Goal: Navigation & Orientation: Find specific page/section

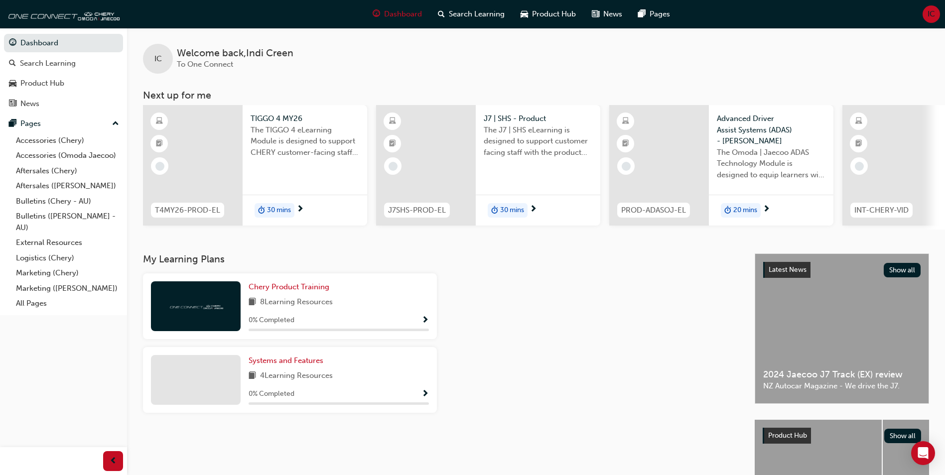
drag, startPoint x: 32, startPoint y: 302, endPoint x: 5, endPoint y: 300, distance: 27.5
click at [32, 302] on link "All Pages" at bounding box center [67, 303] width 111 height 15
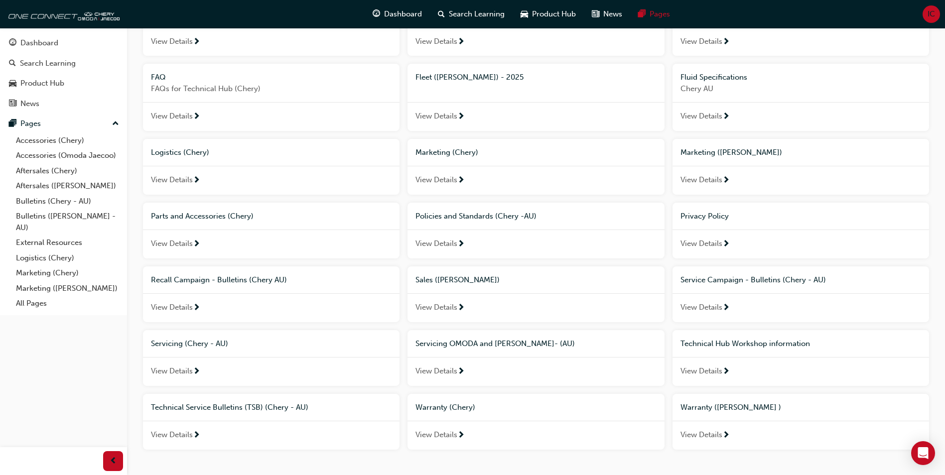
scroll to position [288, 0]
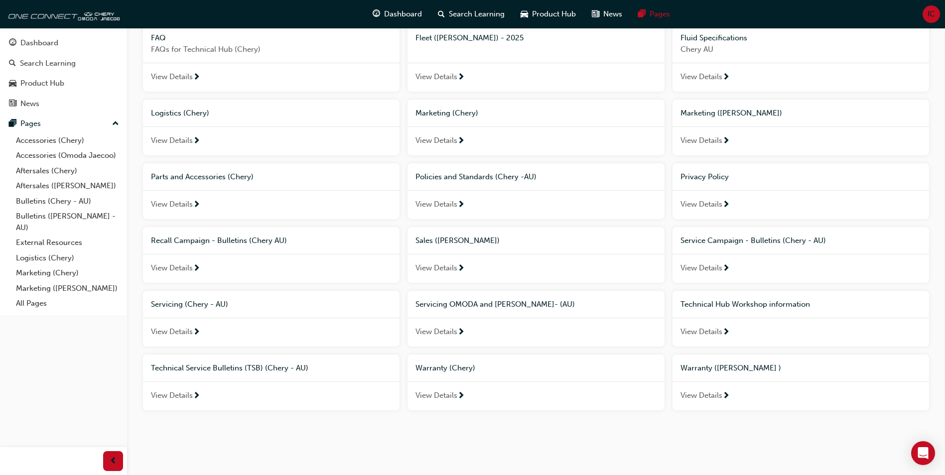
click at [433, 331] on span "View Details" at bounding box center [436, 331] width 42 height 11
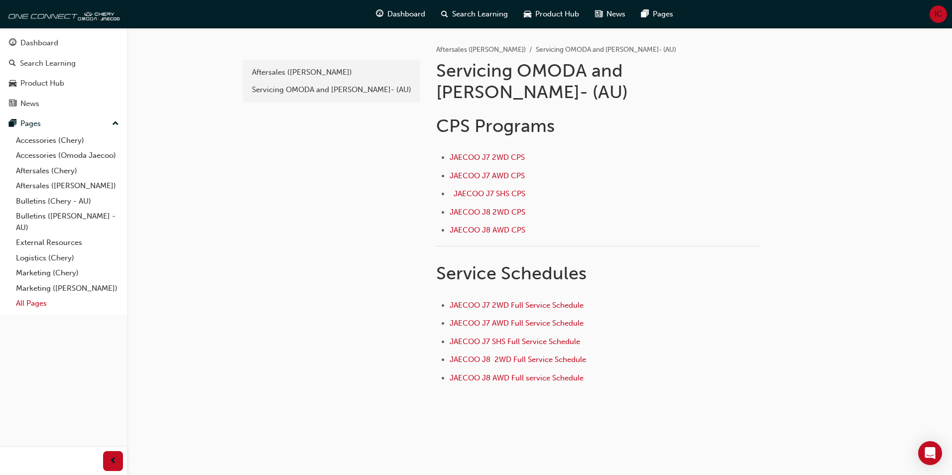
click at [35, 301] on link "All Pages" at bounding box center [67, 303] width 111 height 15
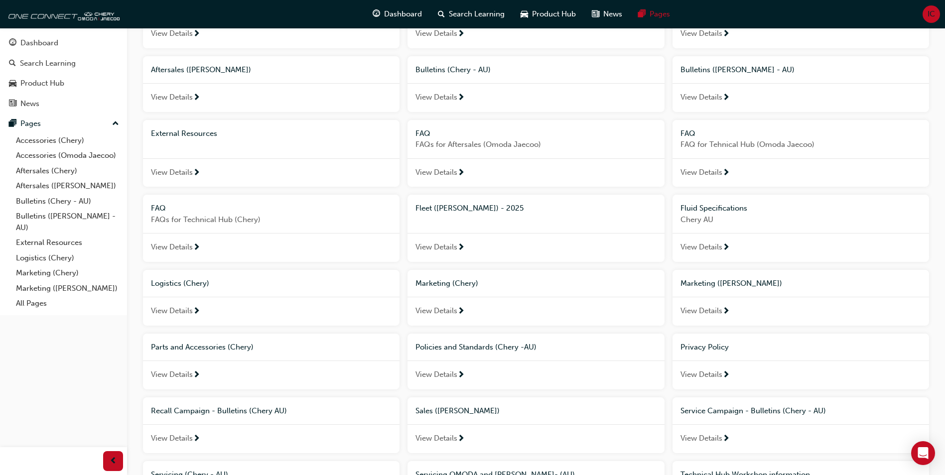
scroll to position [288, 0]
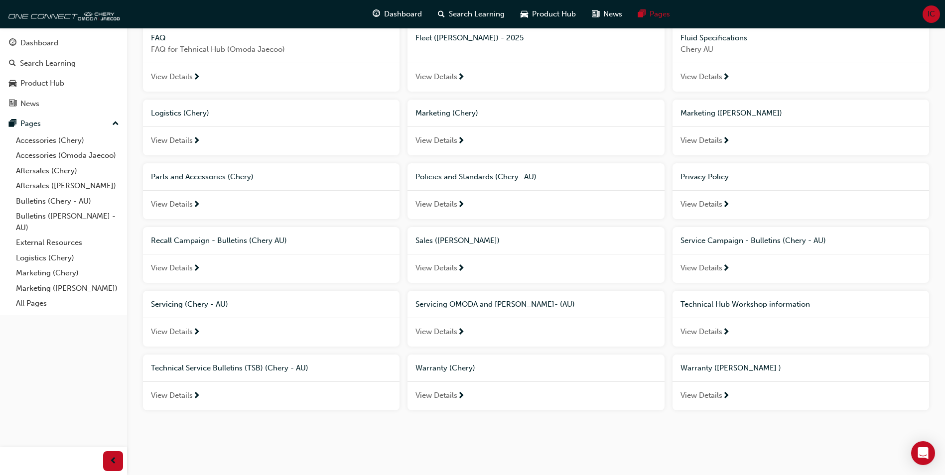
click at [177, 331] on span "View Details" at bounding box center [172, 331] width 42 height 11
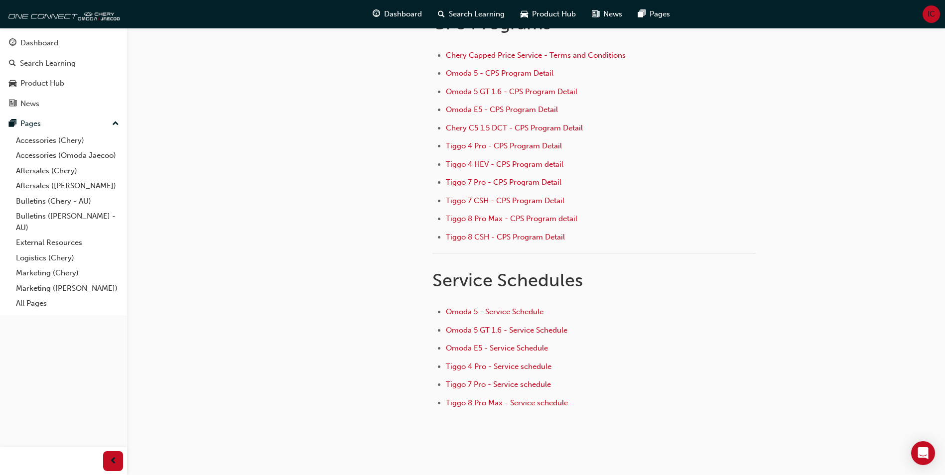
scroll to position [133, 0]
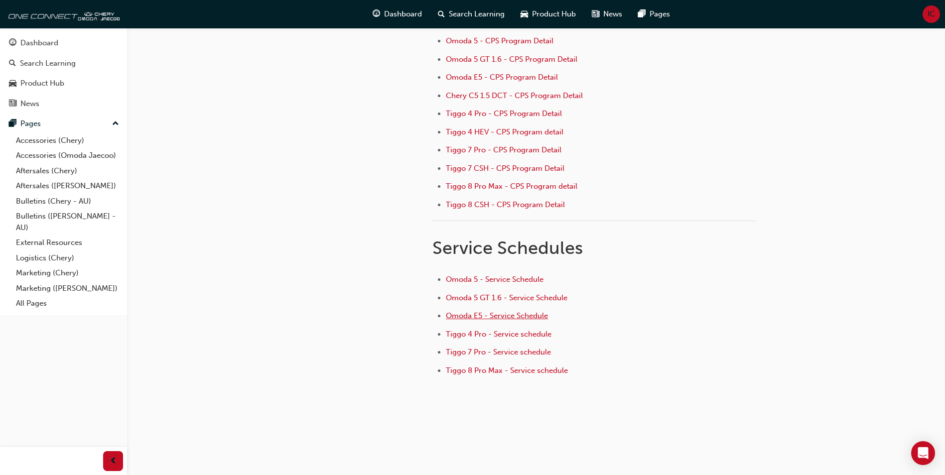
click at [495, 312] on span "Omoda E5 - Service Schedule" at bounding box center [497, 315] width 102 height 9
